Goal: Transaction & Acquisition: Purchase product/service

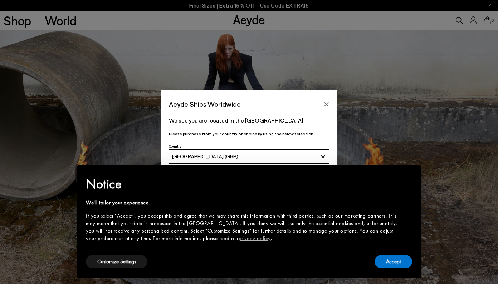
scroll to position [74, 0]
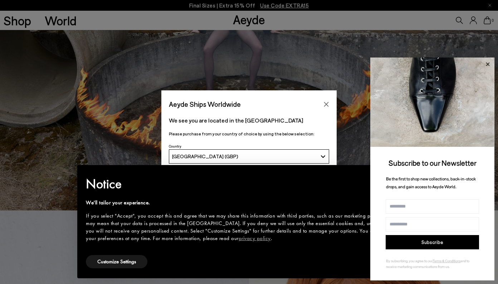
click at [489, 65] on icon at bounding box center [487, 64] width 9 height 9
click at [487, 65] on icon at bounding box center [487, 64] width 9 height 9
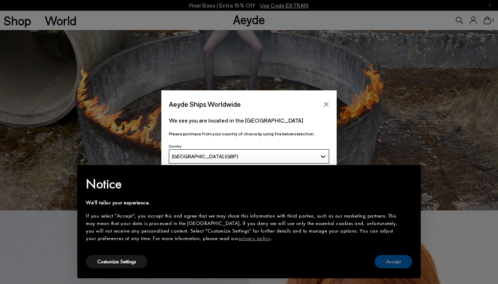
click at [393, 261] on button "Accept" at bounding box center [393, 261] width 38 height 13
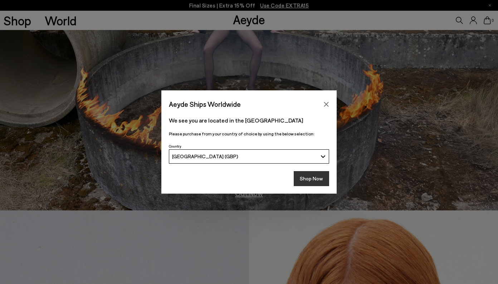
click at [320, 181] on button "Shop Now" at bounding box center [311, 178] width 35 height 15
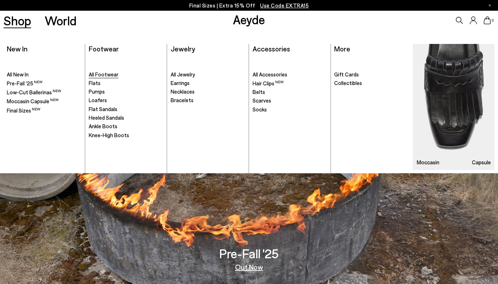
drag, startPoint x: 107, startPoint y: 74, endPoint x: 101, endPoint y: 75, distance: 6.2
click at [107, 74] on span "All Footwear" at bounding box center [104, 74] width 30 height 6
click at [101, 75] on span "All Footwear" at bounding box center [104, 74] width 30 height 6
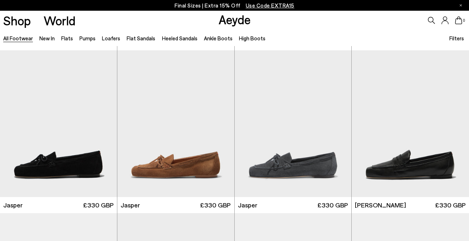
scroll to position [171, 0]
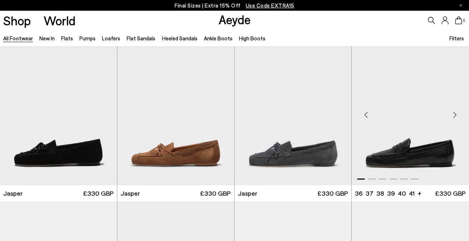
click at [451, 118] on div "Next slide" at bounding box center [454, 114] width 21 height 21
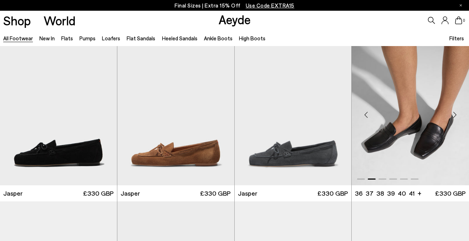
click at [451, 118] on div "Next slide" at bounding box center [454, 114] width 21 height 21
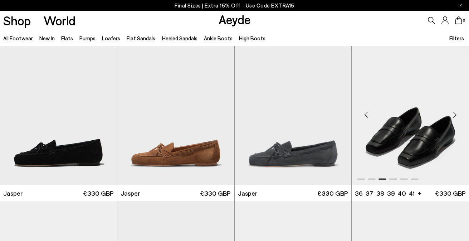
click at [451, 118] on div "Next slide" at bounding box center [454, 114] width 21 height 21
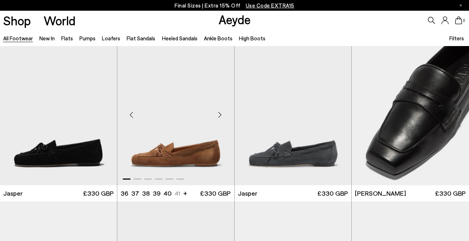
click at [219, 116] on div "Next slide" at bounding box center [219, 114] width 21 height 21
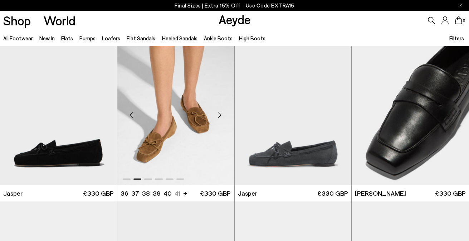
click at [219, 116] on div "Next slide" at bounding box center [219, 114] width 21 height 21
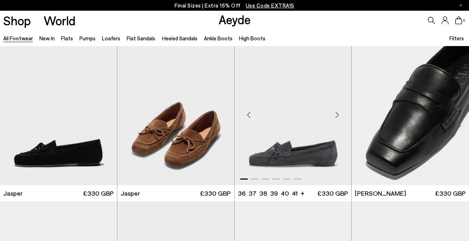
click at [338, 118] on div "Next slide" at bounding box center [336, 114] width 21 height 21
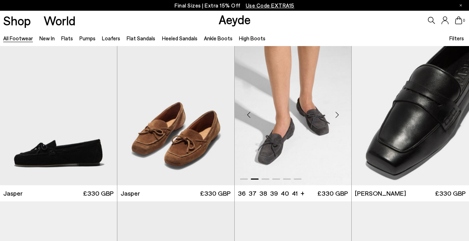
click at [338, 118] on div "Next slide" at bounding box center [336, 114] width 21 height 21
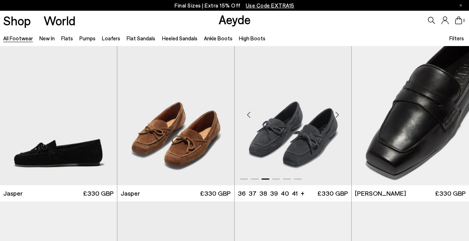
click at [338, 118] on div "Next slide" at bounding box center [336, 114] width 21 height 21
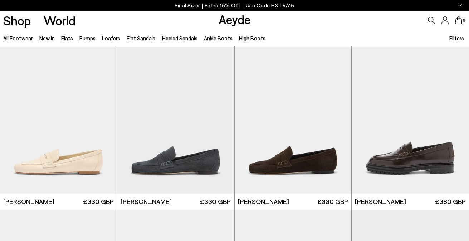
scroll to position [333, 0]
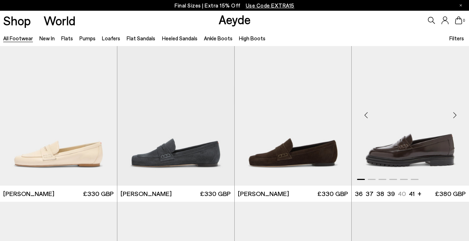
click at [456, 115] on div "Next slide" at bounding box center [454, 115] width 21 height 21
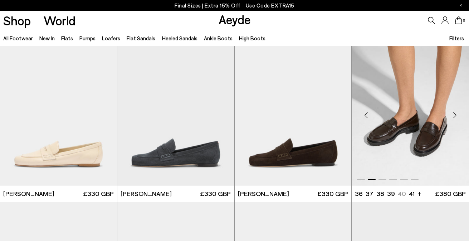
click at [456, 115] on div "Next slide" at bounding box center [454, 115] width 21 height 21
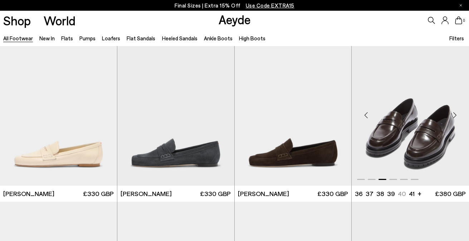
click at [456, 115] on div "Next slide" at bounding box center [454, 115] width 21 height 21
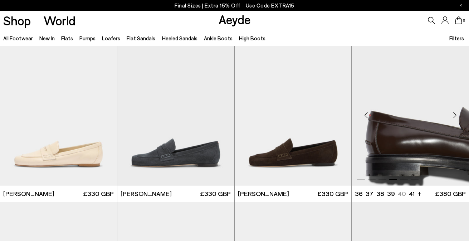
click at [456, 115] on div "Next slide" at bounding box center [454, 115] width 21 height 21
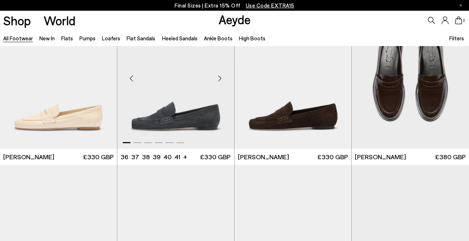
scroll to position [370, 0]
click at [333, 80] on div "Next slide" at bounding box center [336, 78] width 21 height 21
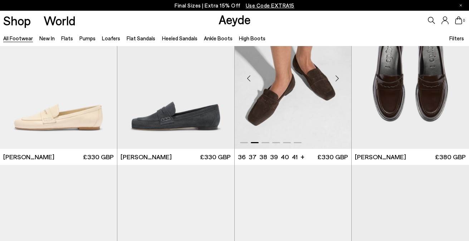
click at [333, 80] on div "Next slide" at bounding box center [336, 78] width 21 height 21
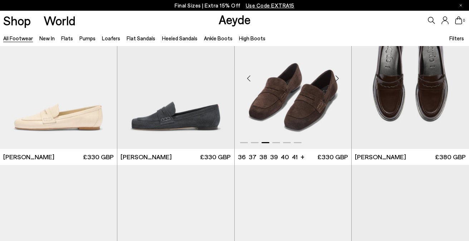
click at [333, 80] on div "Next slide" at bounding box center [336, 78] width 21 height 21
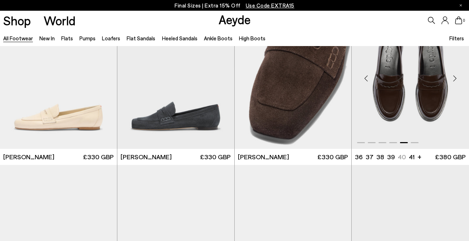
click at [453, 78] on div "Next slide" at bounding box center [454, 78] width 21 height 21
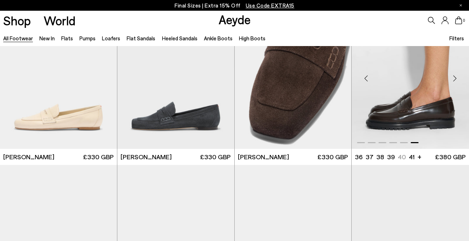
click at [453, 78] on div "Next slide" at bounding box center [454, 78] width 21 height 21
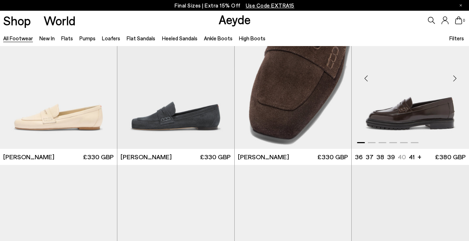
click at [453, 78] on div "Next slide" at bounding box center [454, 78] width 21 height 21
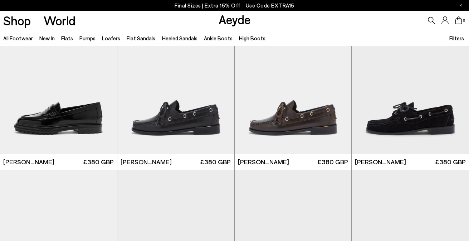
scroll to position [542, 0]
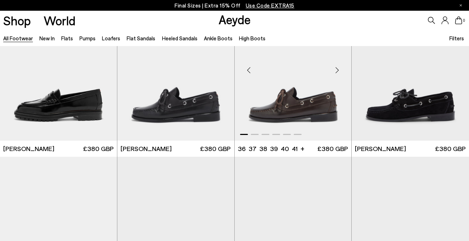
click at [336, 68] on div "Next slide" at bounding box center [336, 70] width 21 height 21
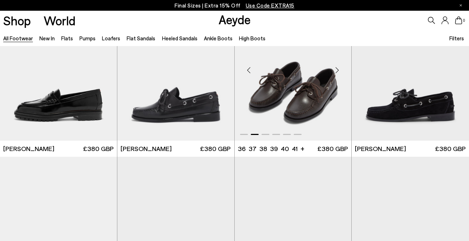
click at [336, 68] on div "Next slide" at bounding box center [336, 70] width 21 height 21
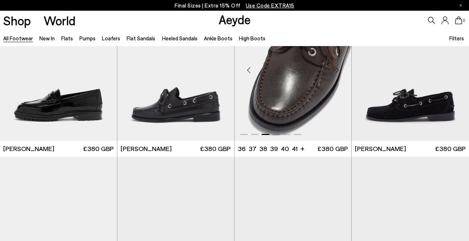
click at [336, 68] on div "Next slide" at bounding box center [336, 70] width 21 height 21
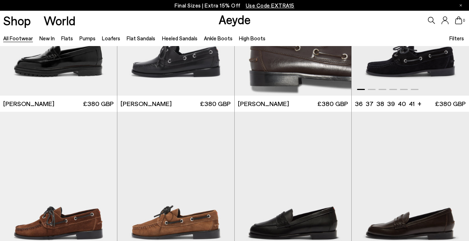
scroll to position [705, 0]
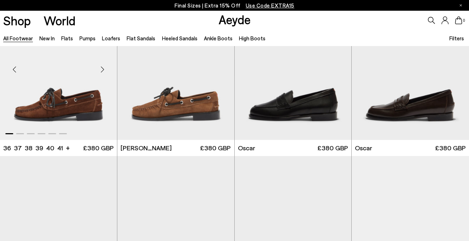
click at [103, 73] on div "Next slide" at bounding box center [102, 69] width 21 height 21
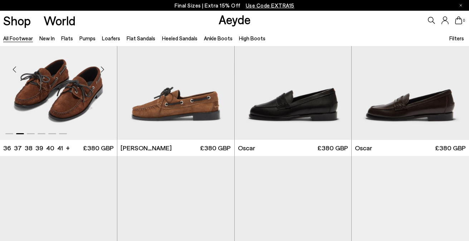
click at [103, 73] on div "Next slide" at bounding box center [102, 69] width 21 height 21
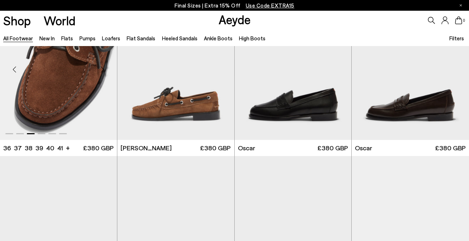
click at [103, 73] on div "Next slide" at bounding box center [102, 69] width 21 height 21
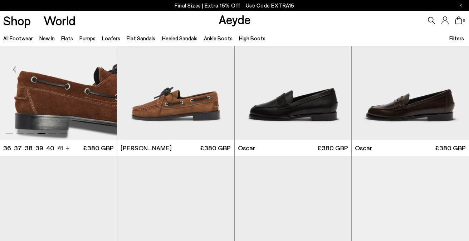
click at [103, 73] on div "Next slide" at bounding box center [102, 69] width 21 height 21
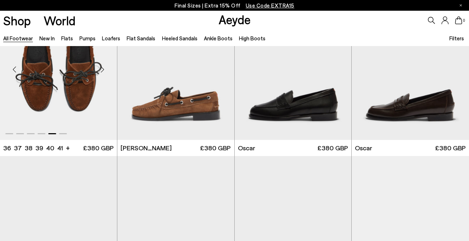
click at [103, 73] on div "Next slide" at bounding box center [102, 69] width 21 height 21
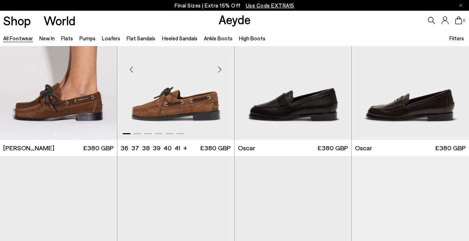
click at [220, 74] on div "Next slide" at bounding box center [219, 69] width 21 height 21
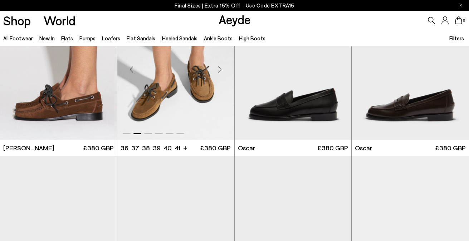
click at [220, 74] on div "Next slide" at bounding box center [219, 69] width 21 height 21
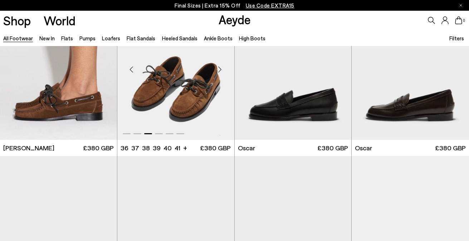
click at [220, 74] on div "Next slide" at bounding box center [219, 69] width 21 height 21
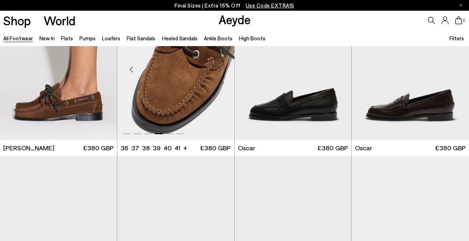
click at [220, 74] on div "Next slide" at bounding box center [219, 69] width 21 height 21
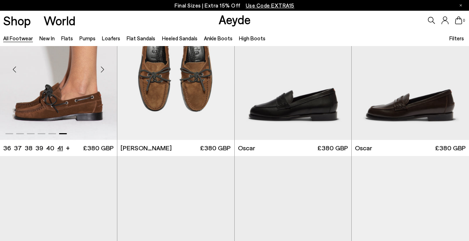
click at [58, 149] on li "41" at bounding box center [60, 148] width 6 height 9
click at [74, 106] on img "6 / 6" at bounding box center [58, 66] width 117 height 147
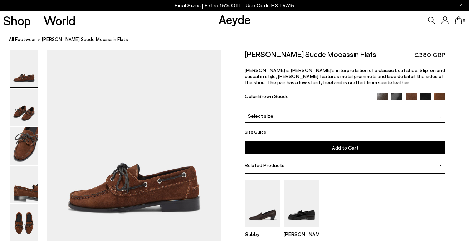
click at [329, 115] on div "Select size" at bounding box center [345, 116] width 201 height 14
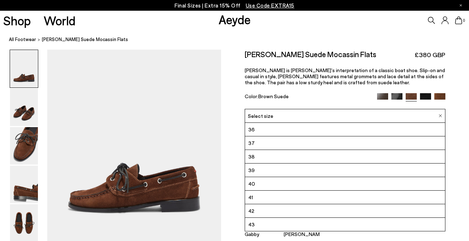
click at [289, 201] on li "41" at bounding box center [345, 198] width 200 height 14
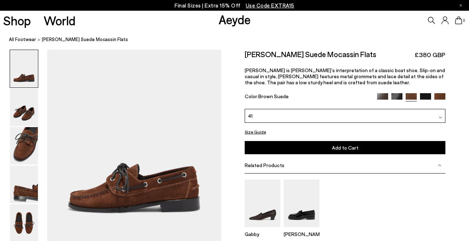
click at [341, 151] on button "Add to Cart Select a Size First" at bounding box center [345, 147] width 201 height 13
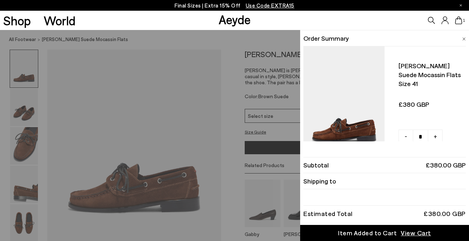
click at [276, 87] on div "Quick Add Color Size View Details Order Summary Harris suede mocassin flats Siz…" at bounding box center [234, 135] width 469 height 211
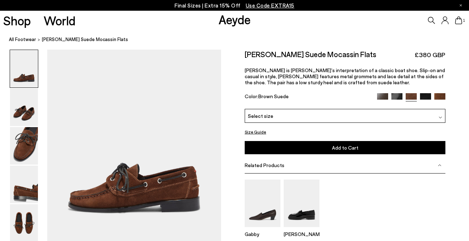
click at [443, 97] on img at bounding box center [439, 98] width 11 height 11
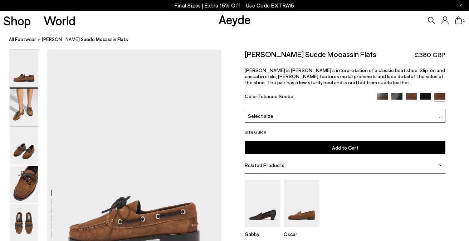
click at [22, 106] on img at bounding box center [24, 108] width 28 height 38
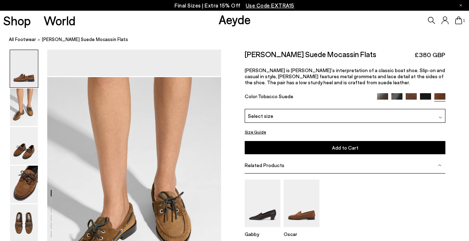
scroll to position [233, 0]
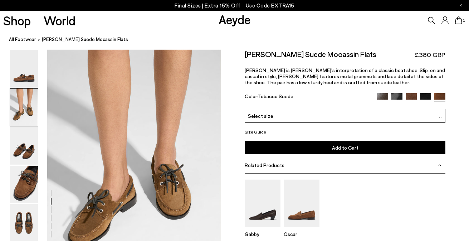
click at [427, 98] on img at bounding box center [425, 98] width 11 height 11
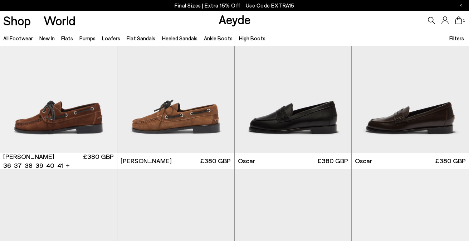
scroll to position [692, 0]
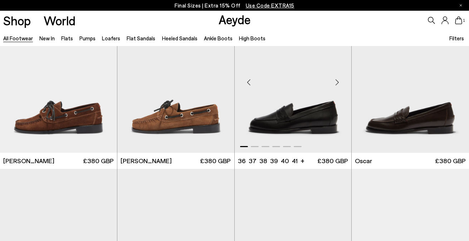
click at [335, 85] on div "Next slide" at bounding box center [336, 82] width 21 height 21
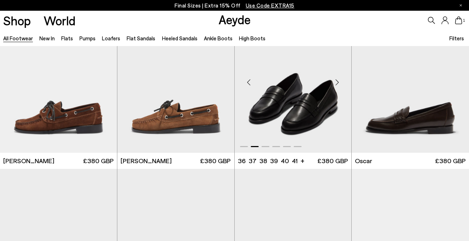
click at [335, 85] on div "Next slide" at bounding box center [336, 82] width 21 height 21
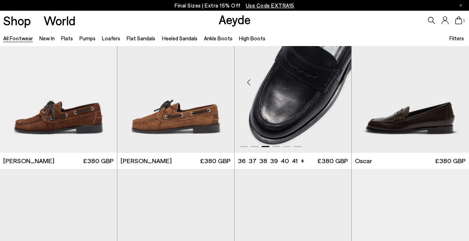
click at [335, 85] on div "Next slide" at bounding box center [336, 82] width 21 height 21
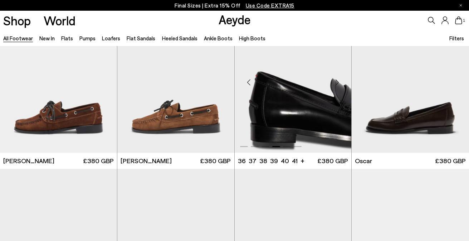
click at [335, 85] on div "Next slide" at bounding box center [336, 82] width 21 height 21
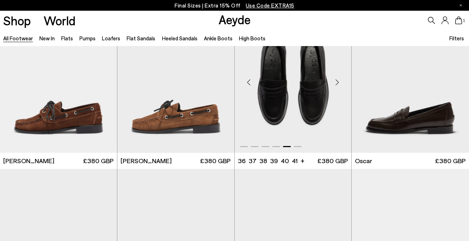
click at [335, 85] on div "Next slide" at bounding box center [336, 82] width 21 height 21
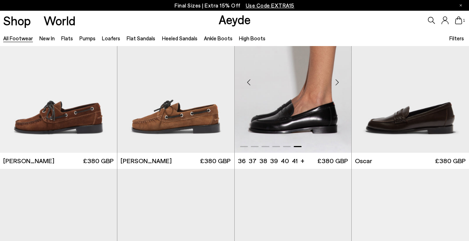
click at [335, 85] on div "Next slide" at bounding box center [336, 82] width 21 height 21
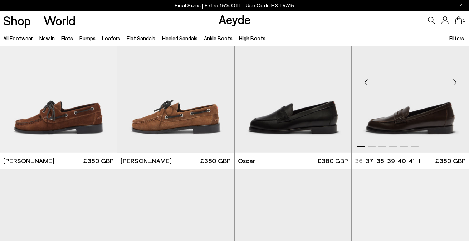
click at [452, 84] on div "Next slide" at bounding box center [454, 82] width 21 height 21
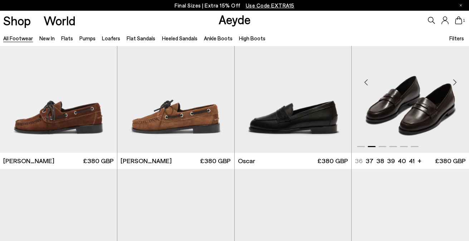
click at [452, 84] on div "Next slide" at bounding box center [454, 82] width 21 height 21
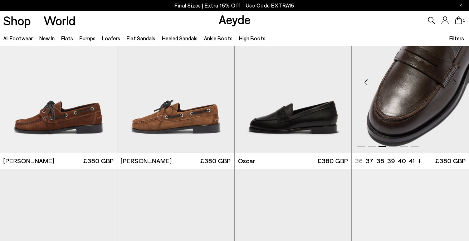
click at [452, 84] on div "Next slide" at bounding box center [454, 82] width 21 height 21
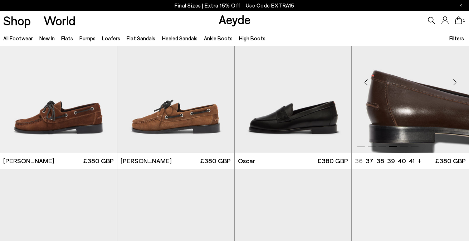
click at [452, 84] on div "Next slide" at bounding box center [454, 82] width 21 height 21
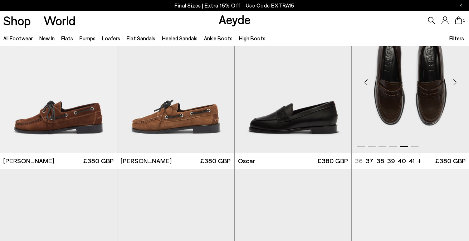
click at [452, 84] on div "Next slide" at bounding box center [454, 82] width 21 height 21
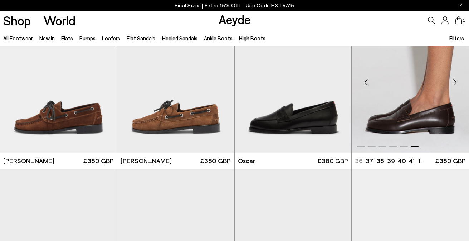
click at [452, 84] on div "Next slide" at bounding box center [454, 82] width 21 height 21
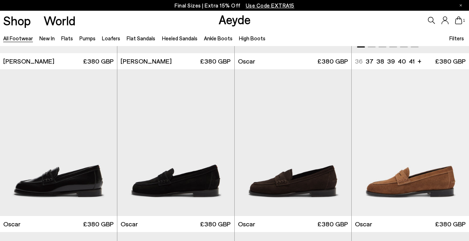
scroll to position [852, 0]
